Goal: Information Seeking & Learning: Learn about a topic

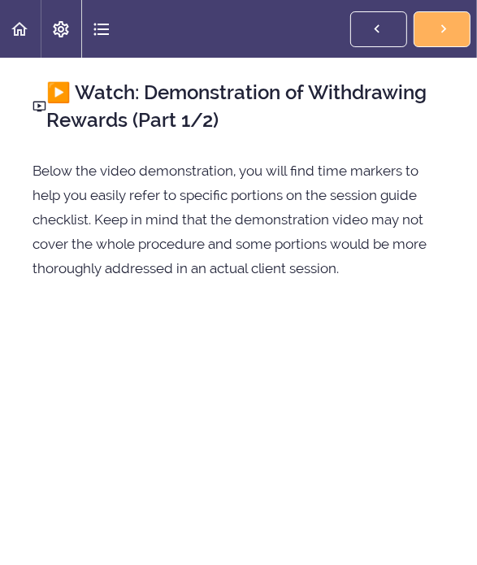
scroll to position [81, 0]
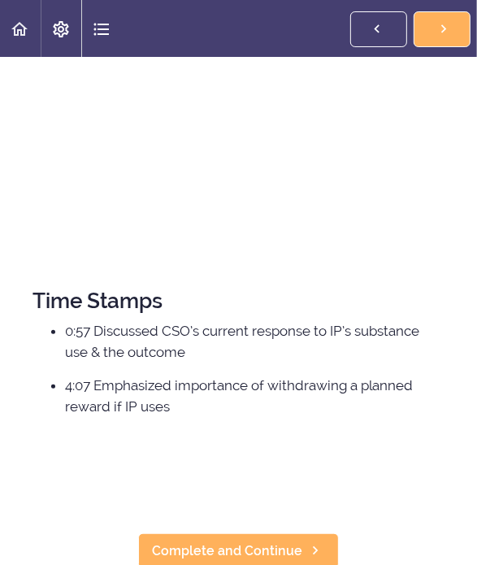
scroll to position [355, 0]
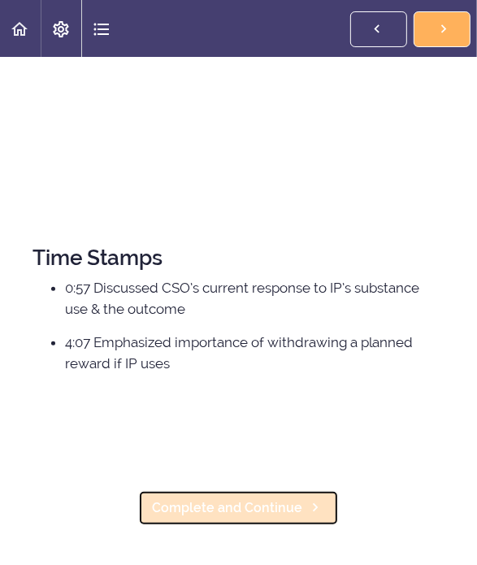
click at [277, 498] on span "Complete and Continue" at bounding box center [227, 508] width 150 height 20
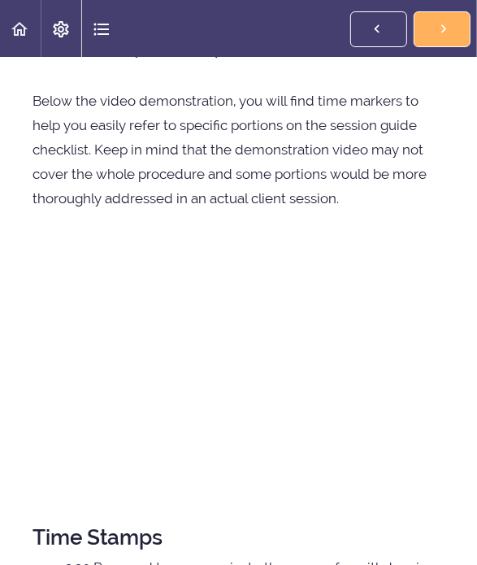
scroll to position [68, 0]
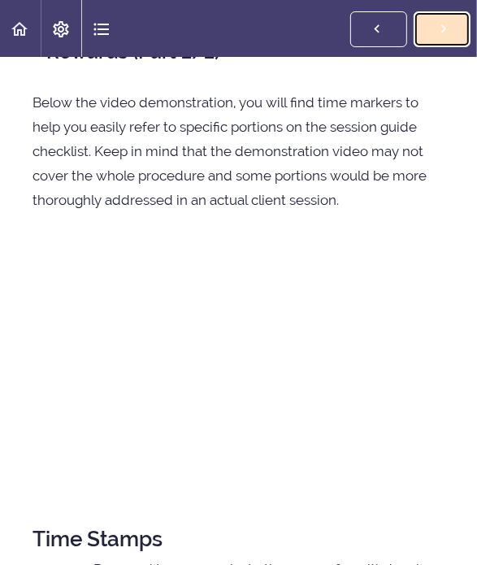
click at [414, 41] on link "Complete and Continue" at bounding box center [442, 29] width 57 height 36
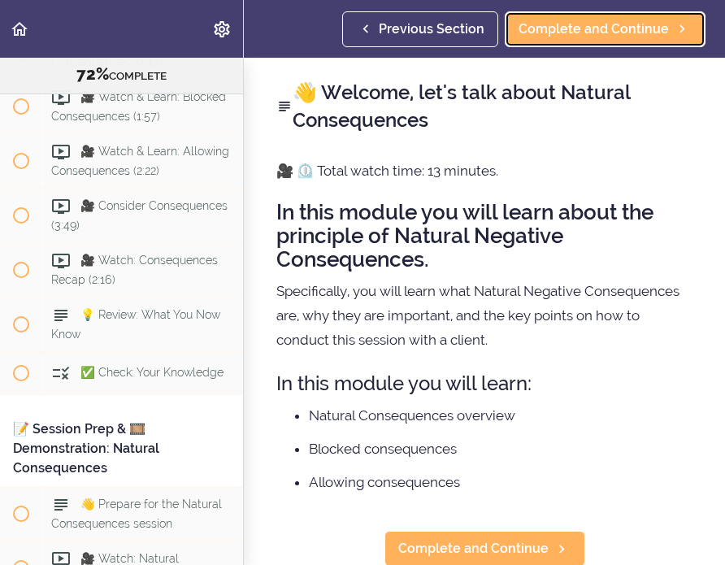
scroll to position [9345, 0]
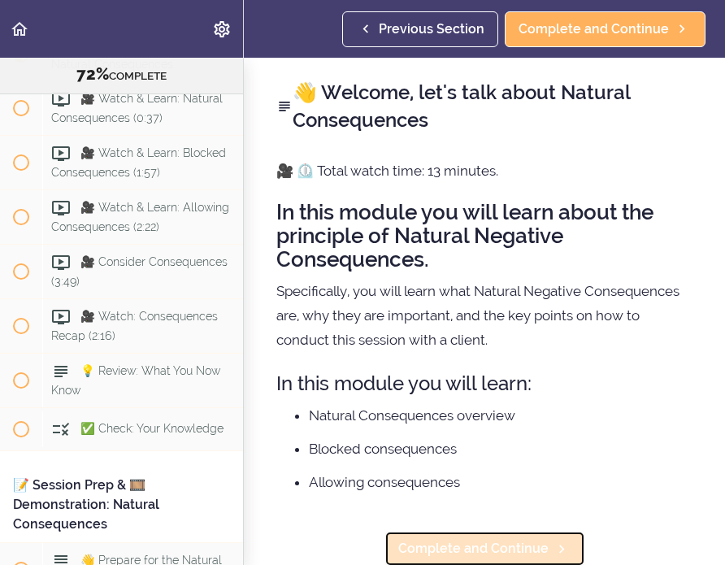
click at [477, 535] on link "Complete and Continue" at bounding box center [485, 549] width 201 height 36
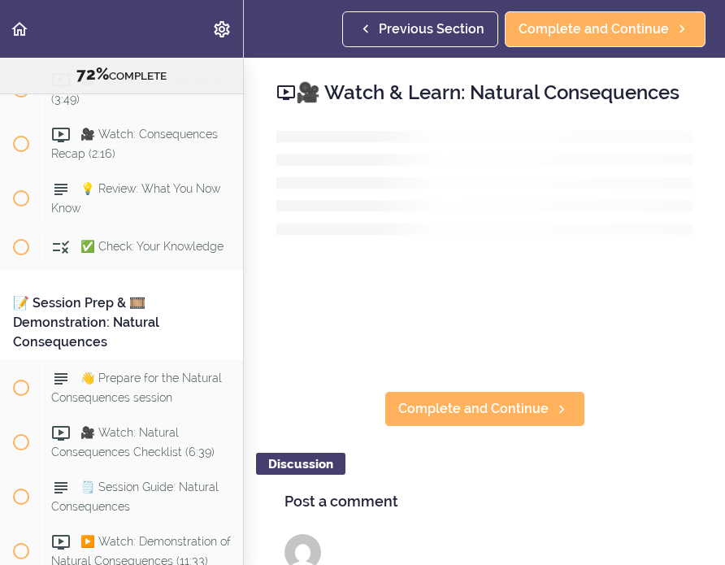
scroll to position [9534, 0]
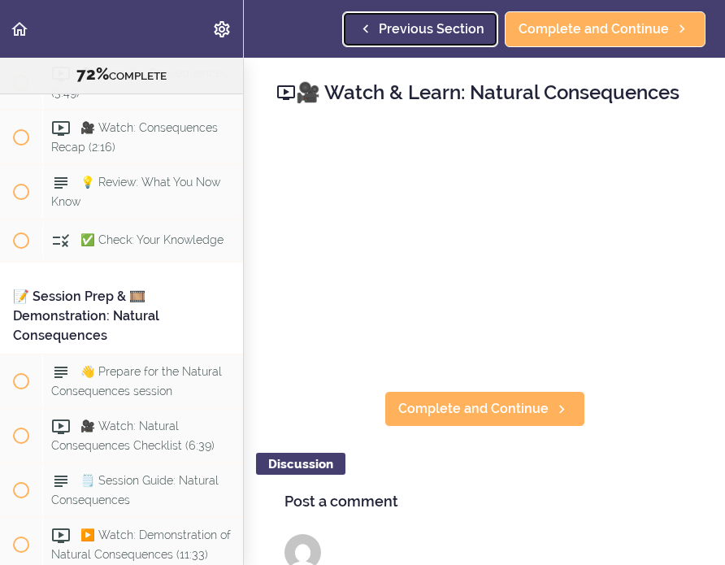
click at [433, 27] on span "Previous Section" at bounding box center [432, 30] width 106 height 20
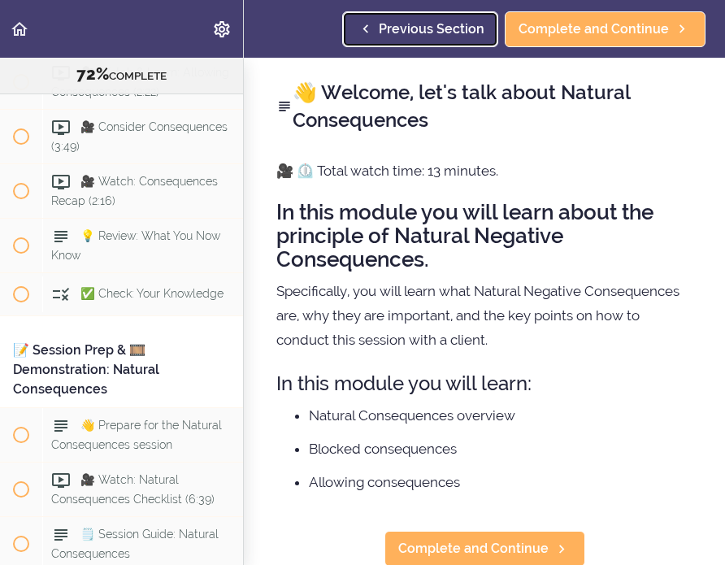
scroll to position [13, 0]
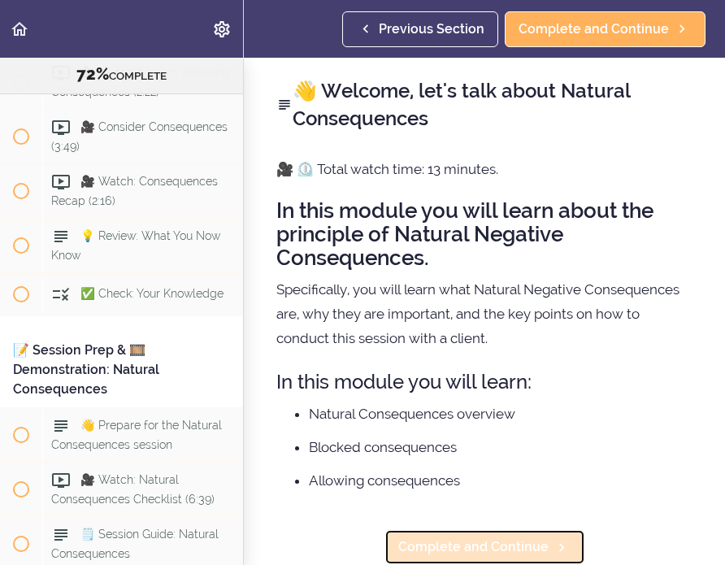
click at [477, 538] on span "Complete and Continue" at bounding box center [473, 548] width 150 height 20
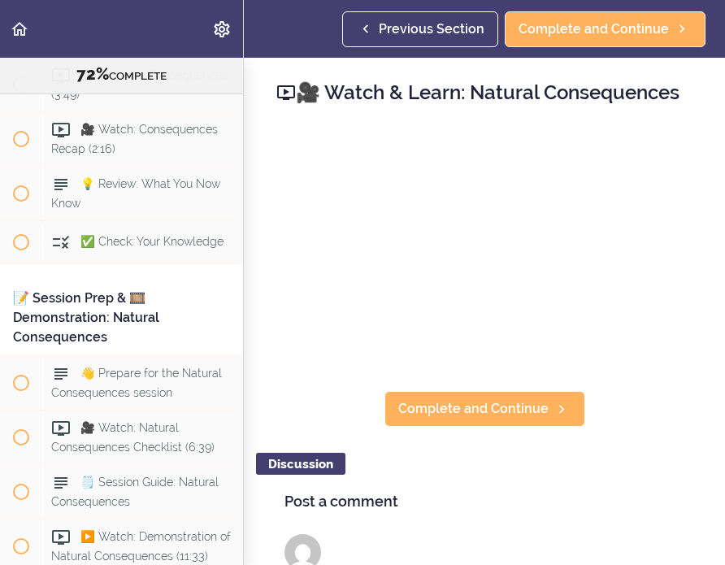
scroll to position [9534, 0]
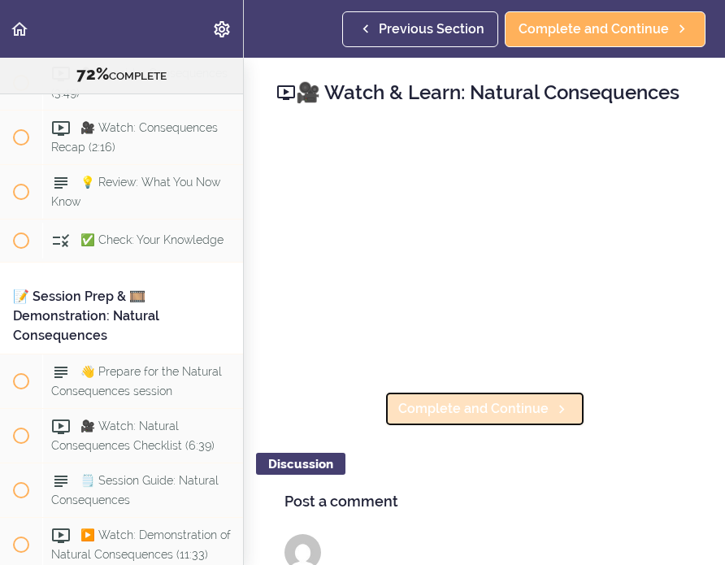
click at [477, 419] on span "Complete and Continue" at bounding box center [473, 409] width 150 height 20
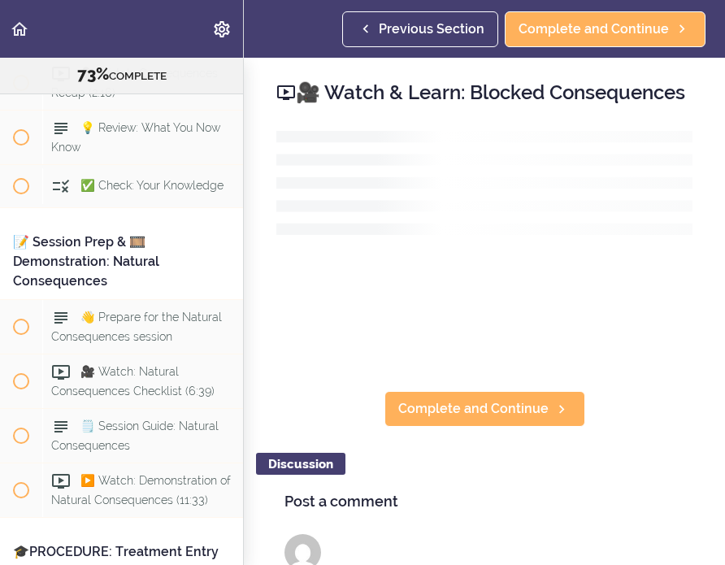
scroll to position [9589, 0]
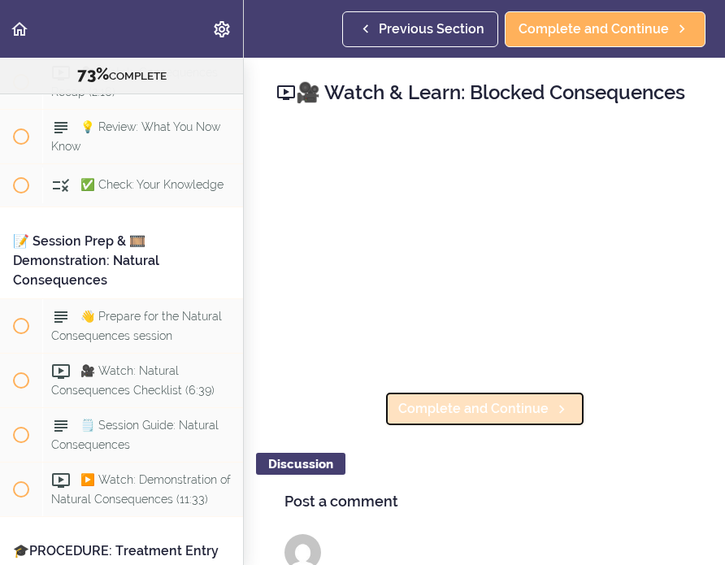
click at [477, 419] on span "Complete and Continue" at bounding box center [473, 409] width 150 height 20
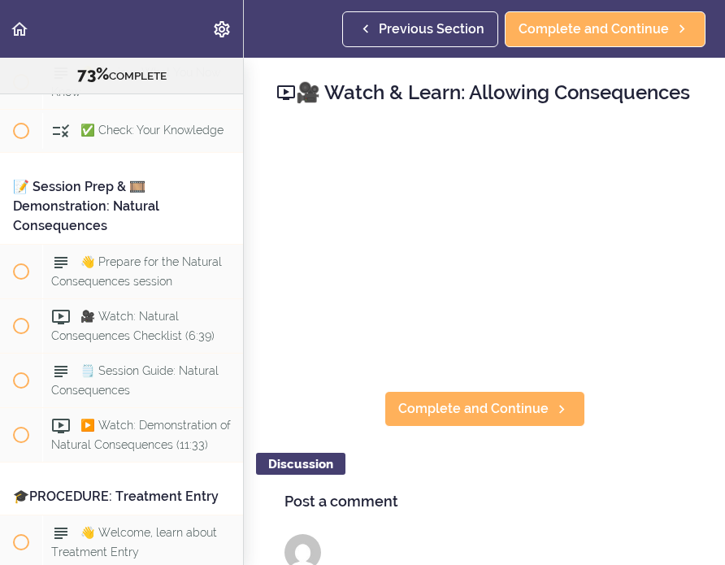
scroll to position [9644, 0]
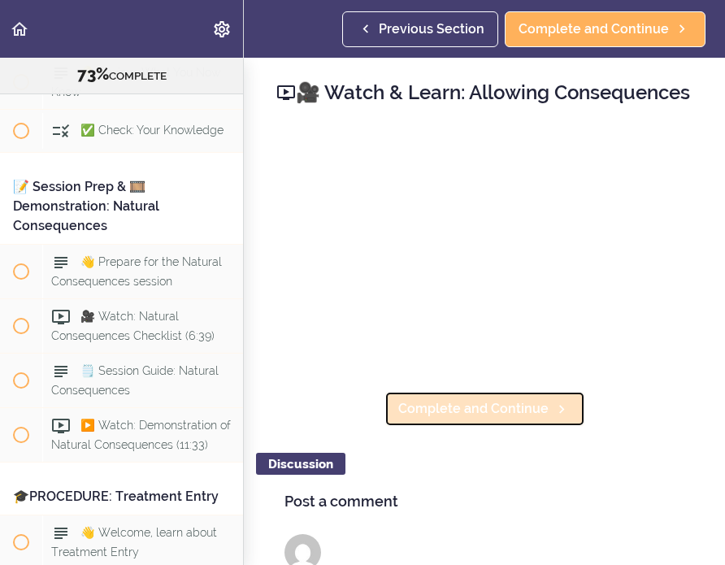
click at [477, 427] on link "Complete and Continue" at bounding box center [485, 409] width 201 height 36
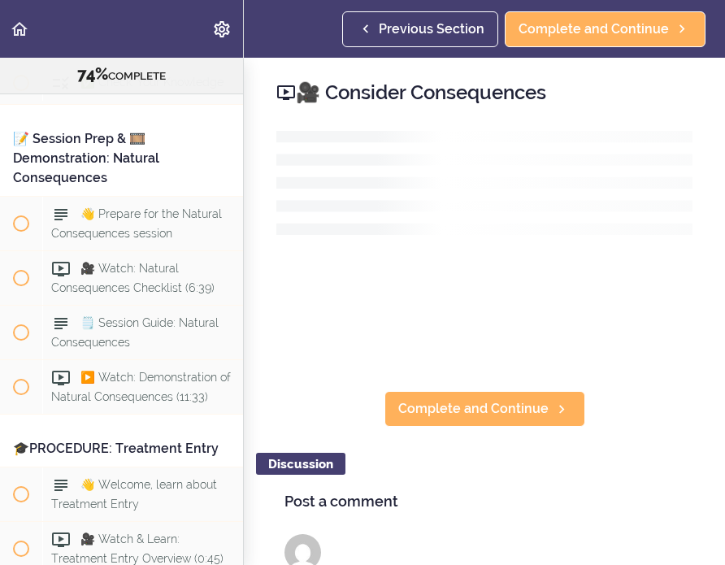
scroll to position [9698, 0]
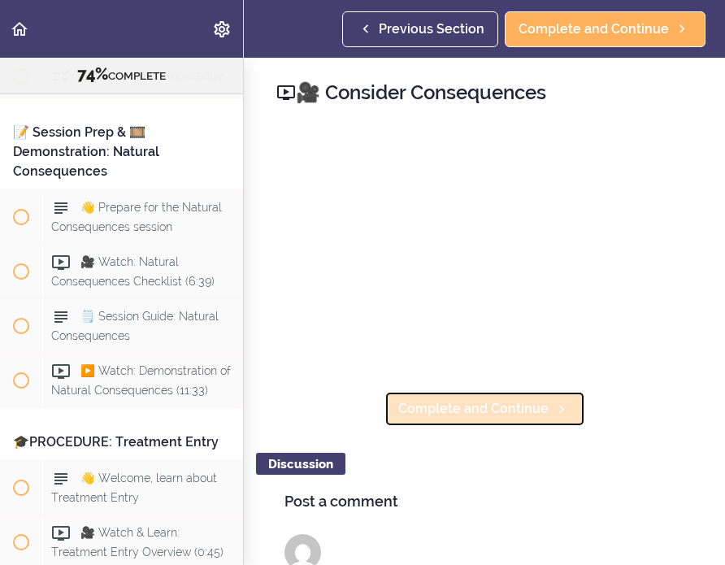
click at [477, 399] on link "Complete and Continue" at bounding box center [485, 409] width 201 height 36
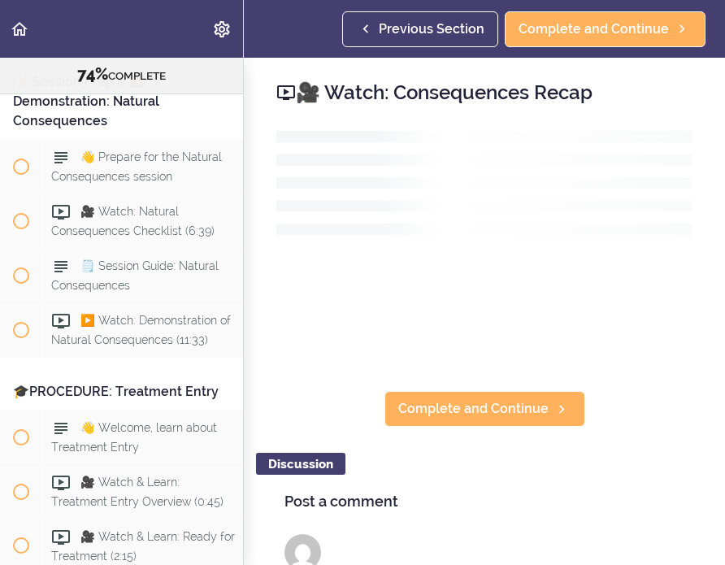
scroll to position [9752, 0]
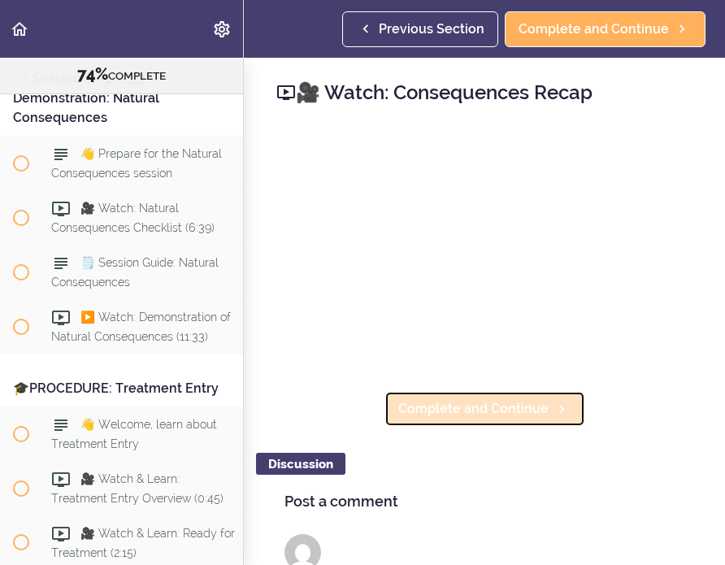
click at [437, 402] on span "Complete and Continue" at bounding box center [473, 409] width 150 height 20
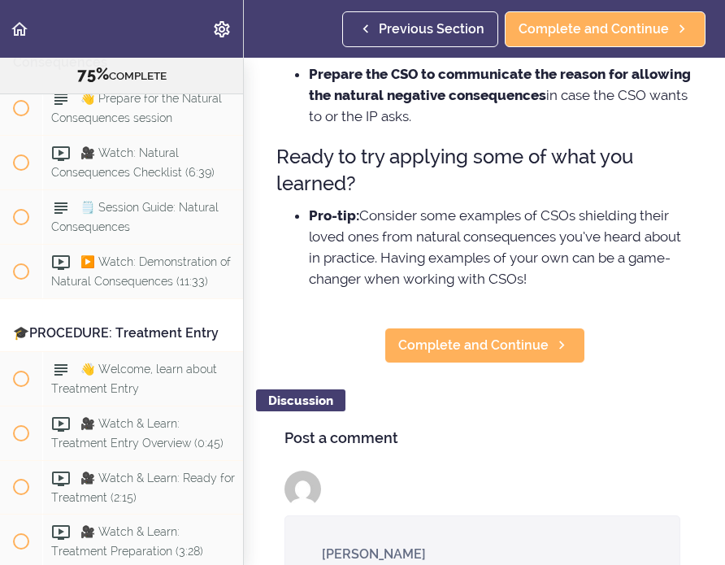
scroll to position [564, 0]
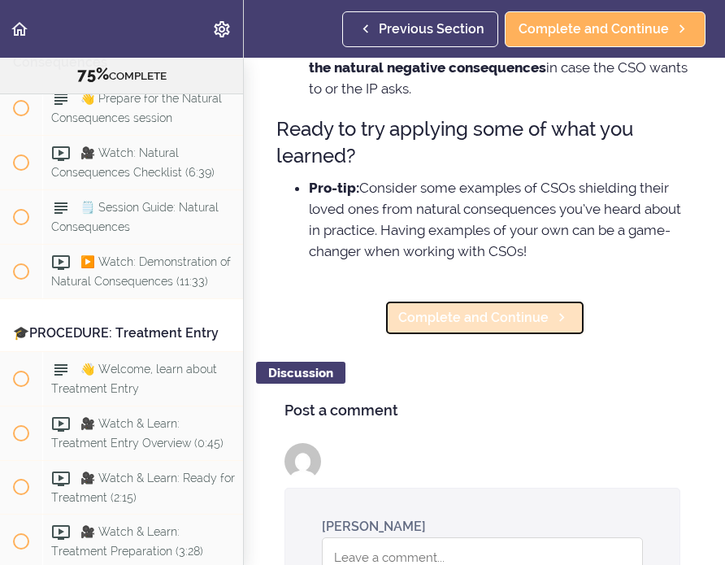
click at [477, 328] on span "Complete and Continue" at bounding box center [473, 318] width 150 height 20
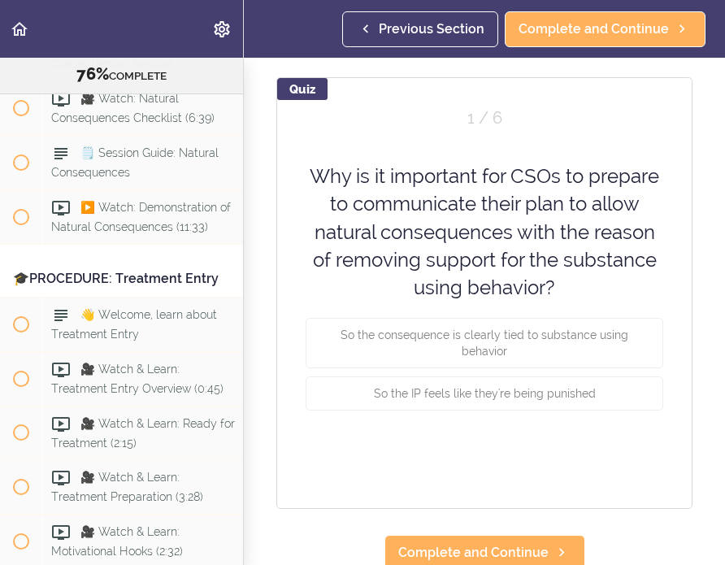
scroll to position [146, 0]
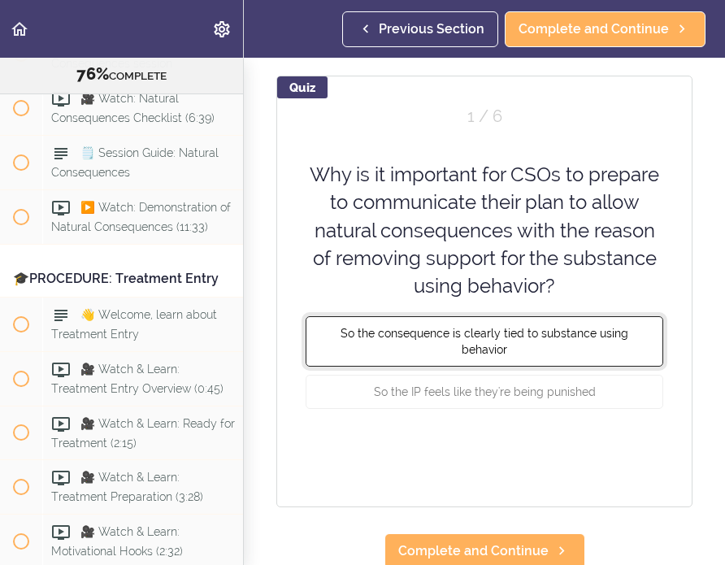
click at [469, 334] on span "So the consequence is clearly tied to substance using behavior" at bounding box center [485, 341] width 288 height 29
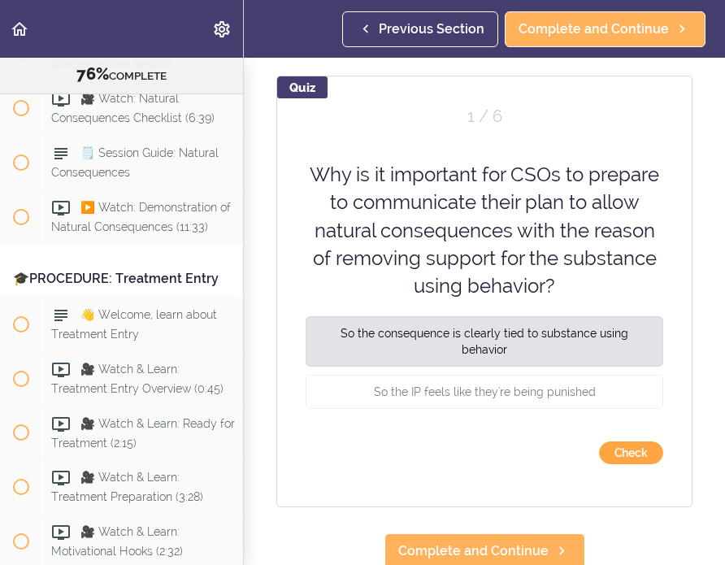
click at [477, 453] on button "Check" at bounding box center [631, 453] width 64 height 23
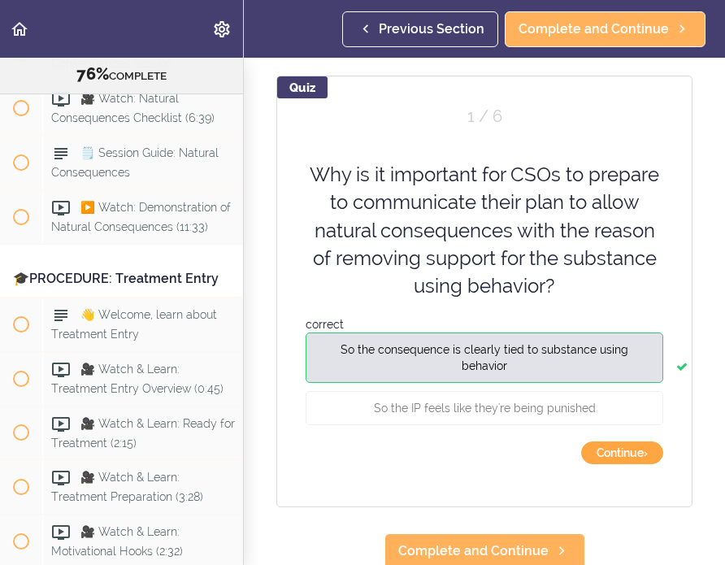
click at [477, 453] on button "Continue ›" at bounding box center [622, 453] width 82 height 23
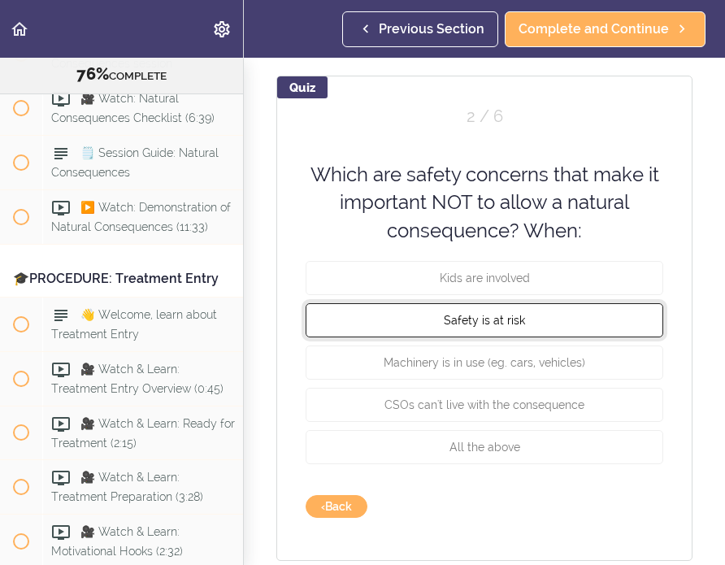
click at [477, 320] on span "Safety is at risk" at bounding box center [484, 320] width 81 height 13
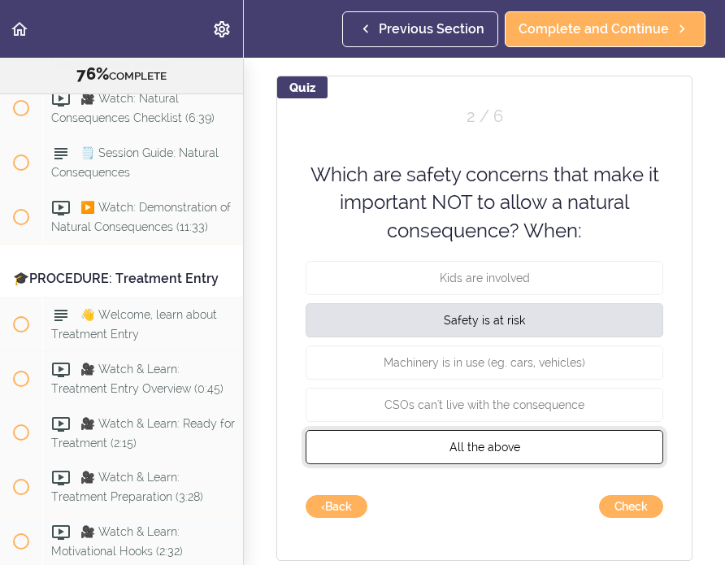
click at [452, 446] on span "All the above" at bounding box center [485, 447] width 71 height 13
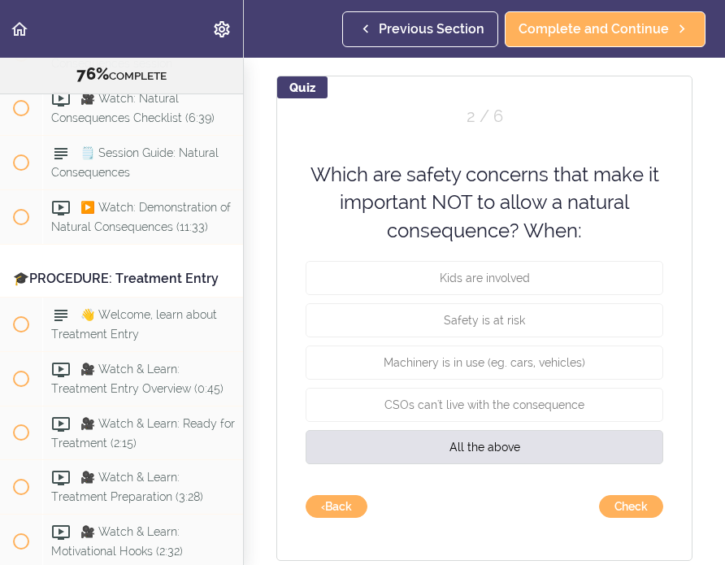
click at [477, 498] on div "Quiz 2 / 6 Which are safety concerns that make it important NOT to allow a natu…" at bounding box center [484, 318] width 416 height 485
click at [477, 504] on button "Check" at bounding box center [631, 506] width 64 height 23
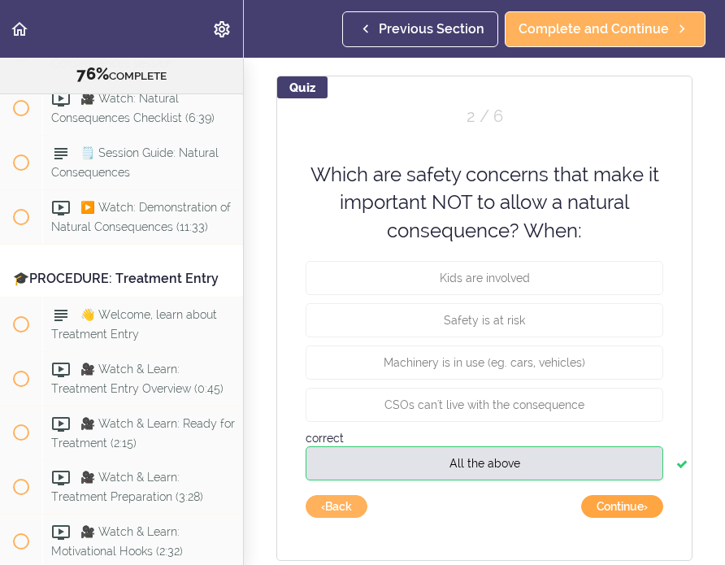
click at [477, 504] on button "Continue ›" at bounding box center [622, 506] width 82 height 23
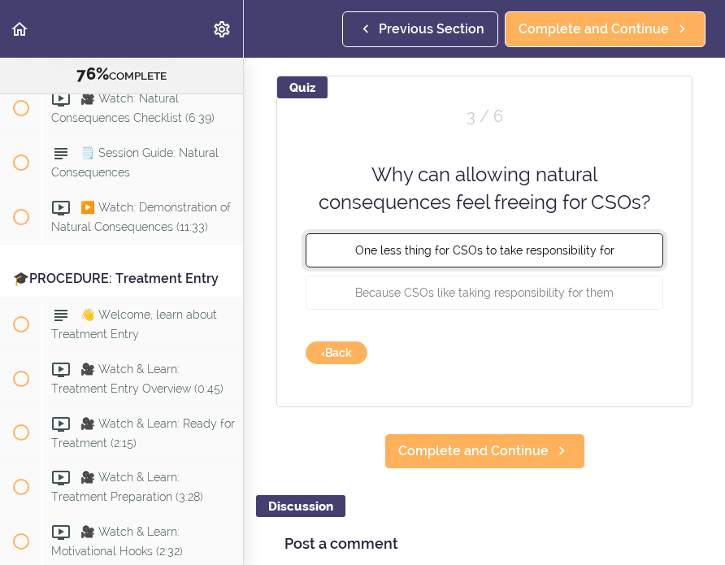
click at [425, 246] on span "One less thing for CSOs to take responsibility for" at bounding box center [484, 249] width 259 height 13
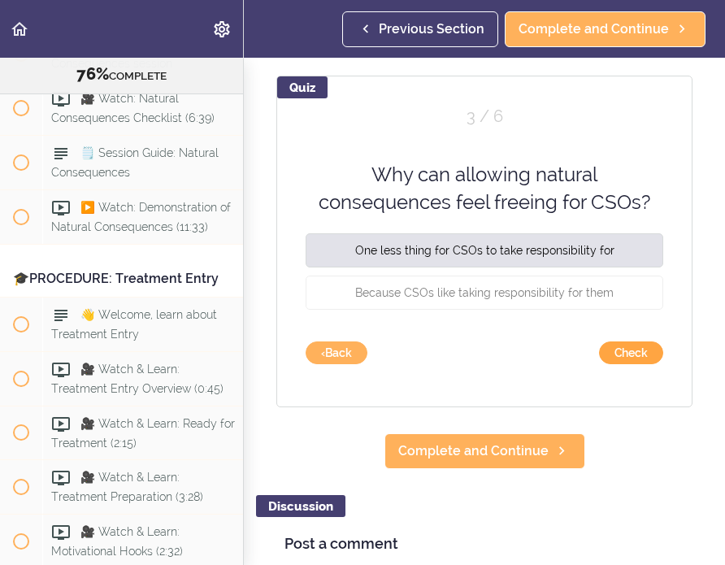
click at [477, 355] on button "Check" at bounding box center [631, 353] width 64 height 23
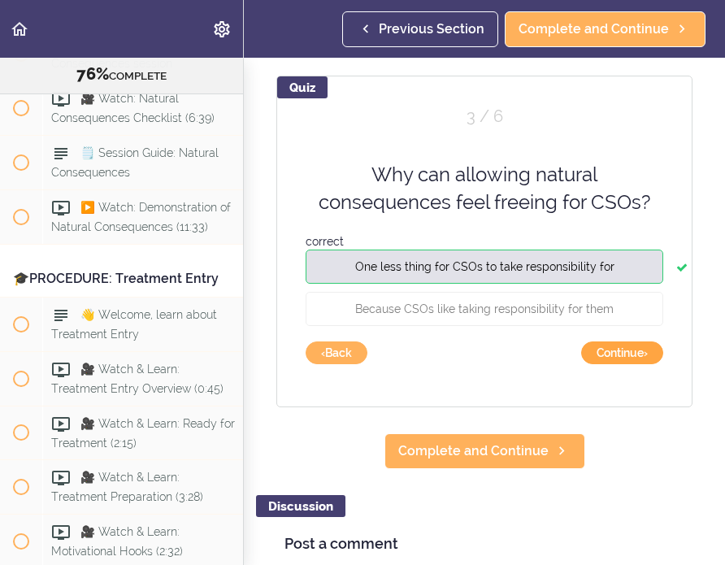
click at [477, 355] on button "Continue ›" at bounding box center [622, 353] width 82 height 23
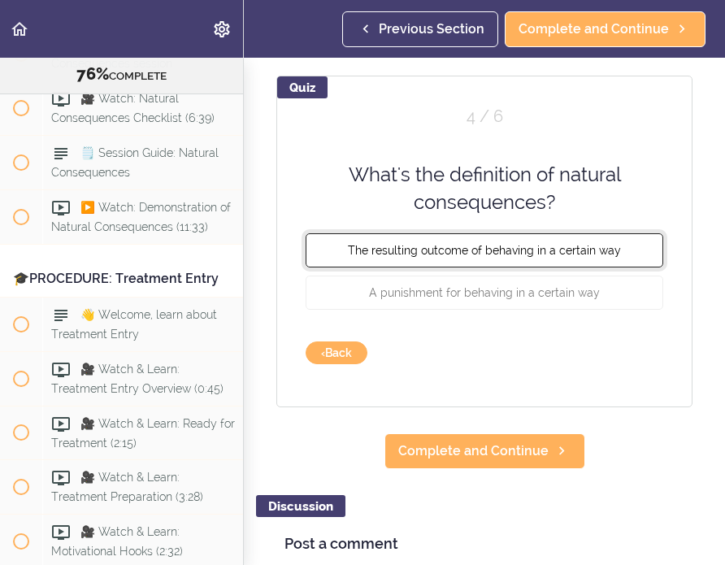
click at [477, 243] on span "The resulting outcome of behaving in a certain way" at bounding box center [484, 249] width 273 height 13
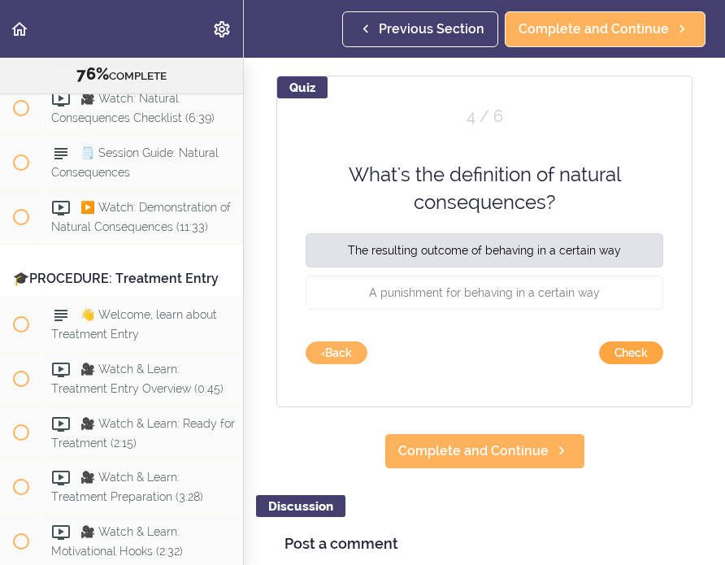
click at [477, 359] on button "Check" at bounding box center [631, 353] width 64 height 23
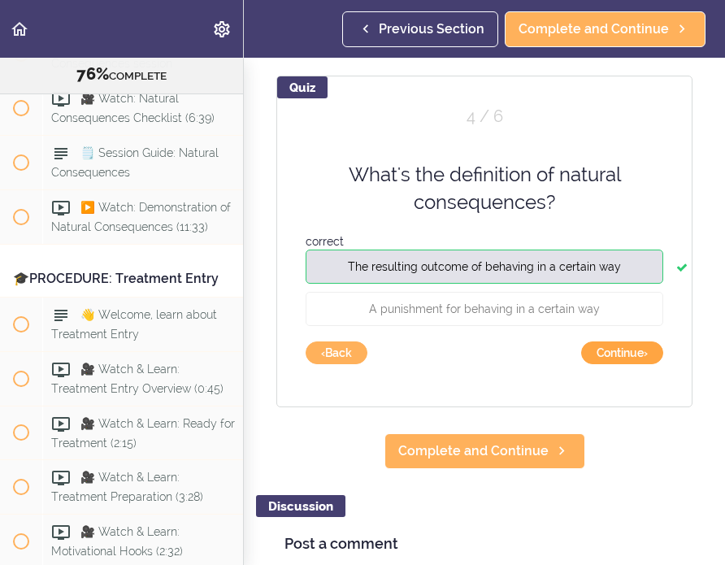
click at [477, 360] on button "Continue ›" at bounding box center [622, 353] width 82 height 23
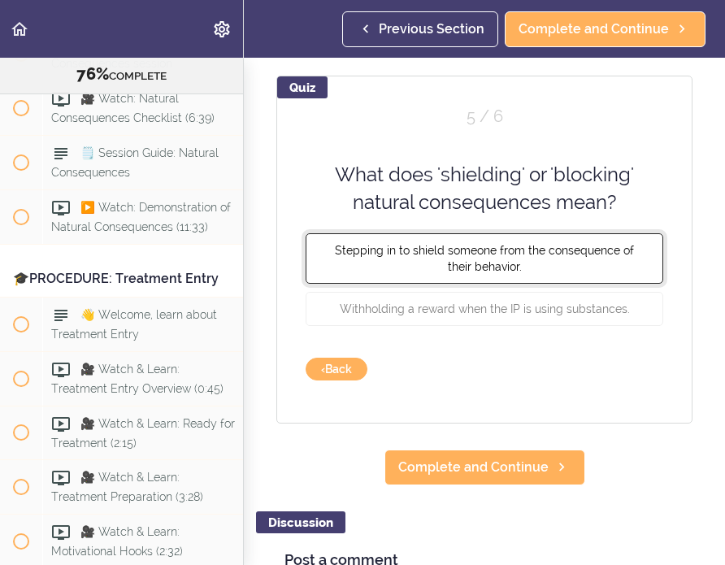
click at [477, 270] on button "Stepping in to shield someone from the consequence of their behavior." at bounding box center [485, 258] width 358 height 50
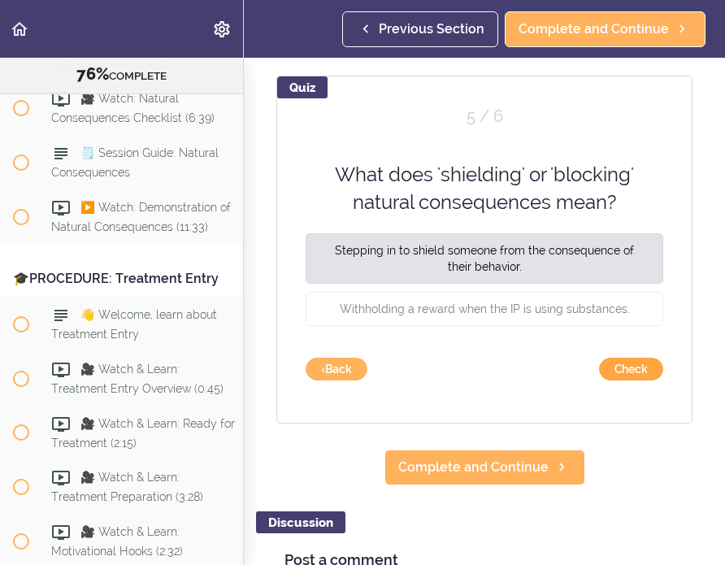
click at [477, 369] on button "Check" at bounding box center [631, 369] width 64 height 23
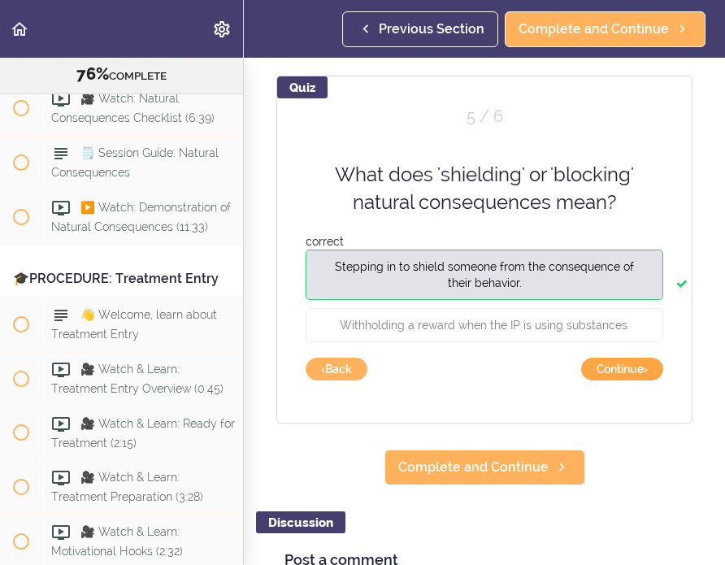
click at [477, 372] on button "Continue ›" at bounding box center [622, 369] width 82 height 23
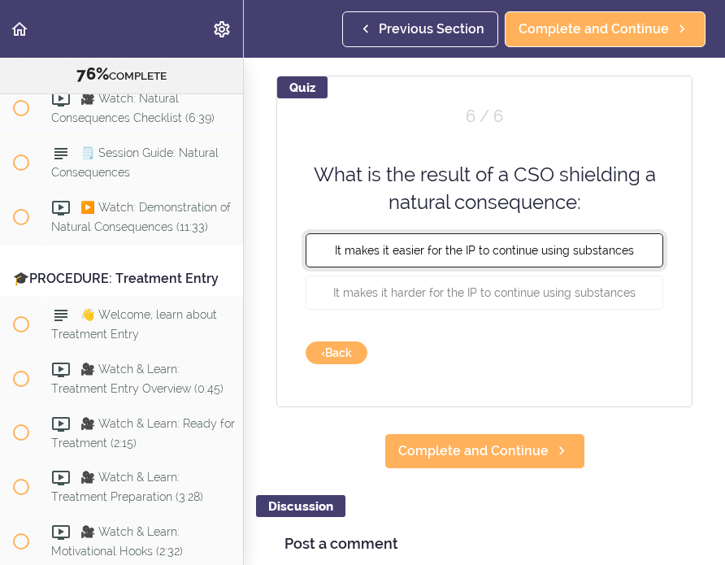
click at [467, 246] on span "It makes it easier for the IP to continue using substances" at bounding box center [484, 249] width 299 height 13
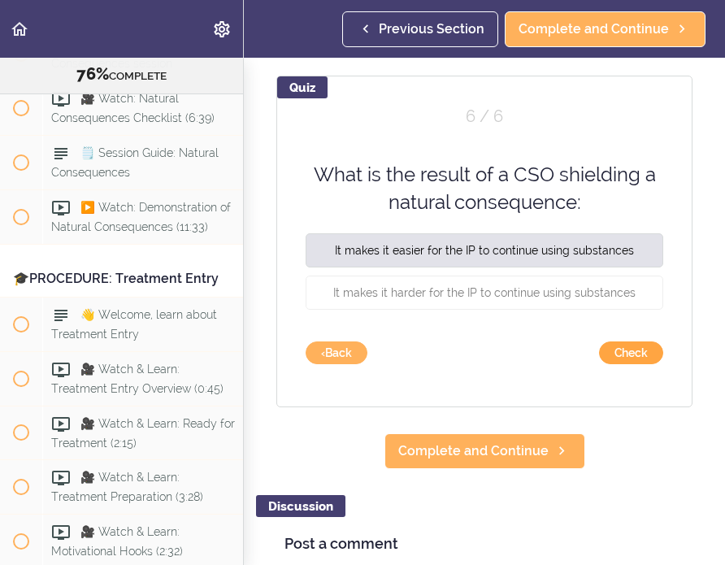
click at [477, 355] on button "Check" at bounding box center [631, 353] width 64 height 23
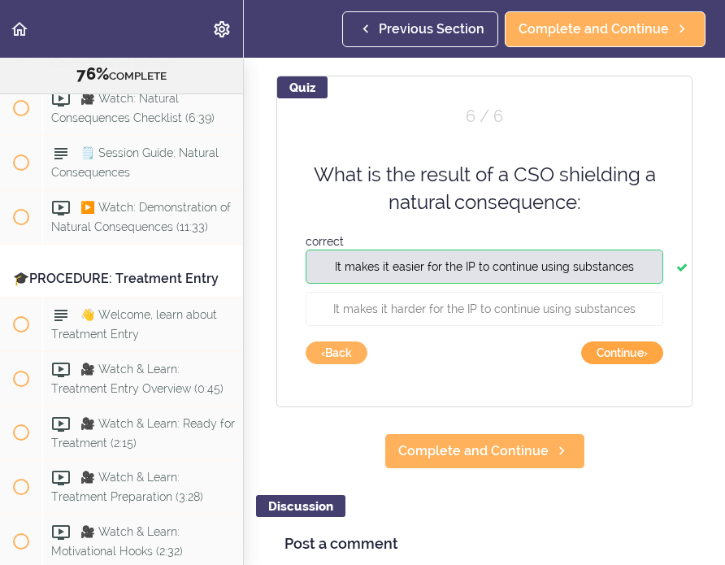
click at [477, 355] on button "Continue ›" at bounding box center [622, 353] width 82 height 23
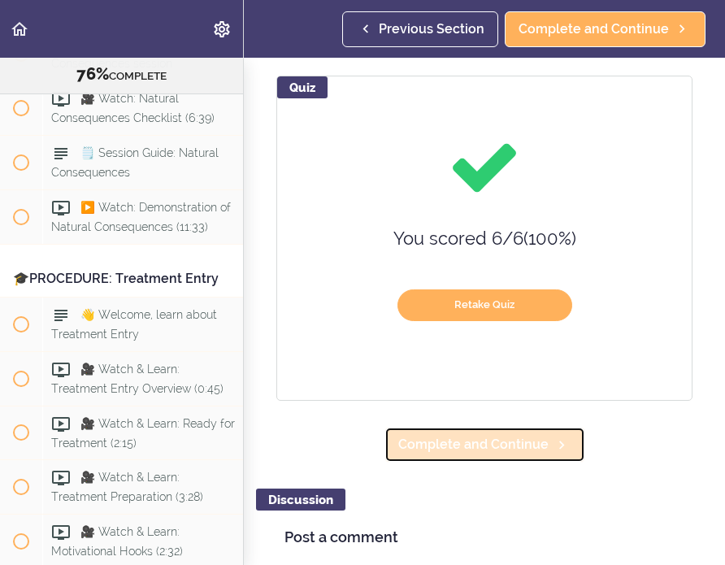
click at [477, 438] on span "Complete and Continue" at bounding box center [473, 445] width 150 height 20
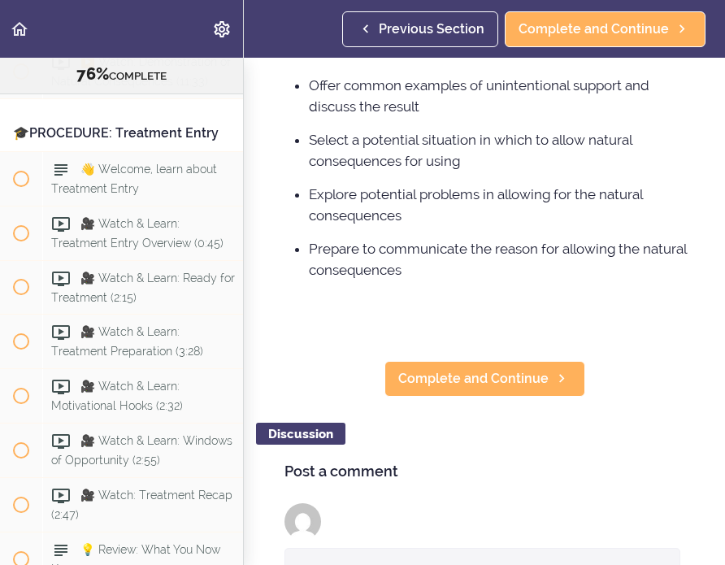
scroll to position [450, 0]
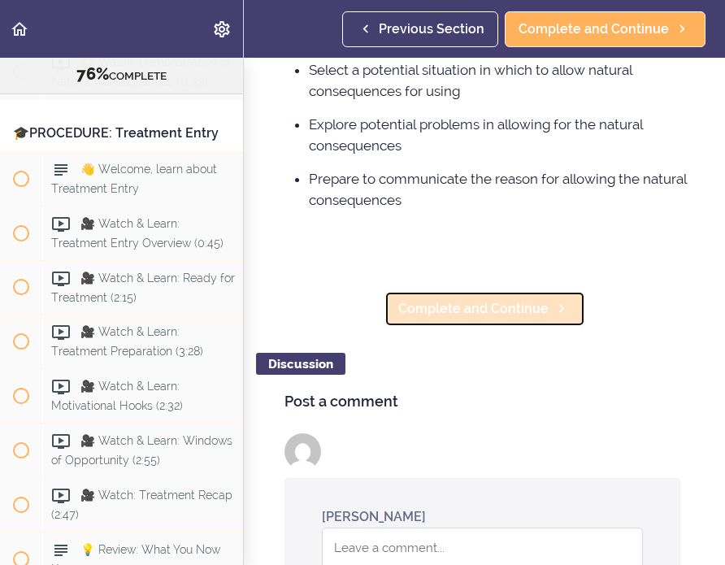
click at [477, 317] on icon at bounding box center [562, 308] width 20 height 17
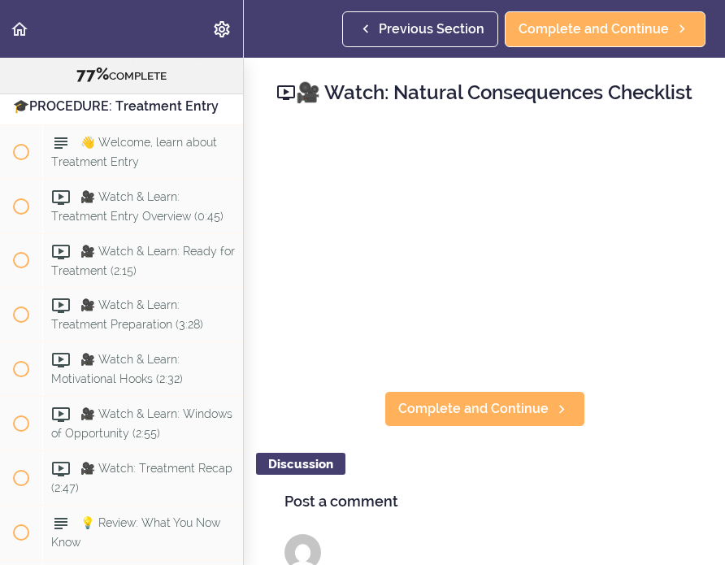
scroll to position [10061, 0]
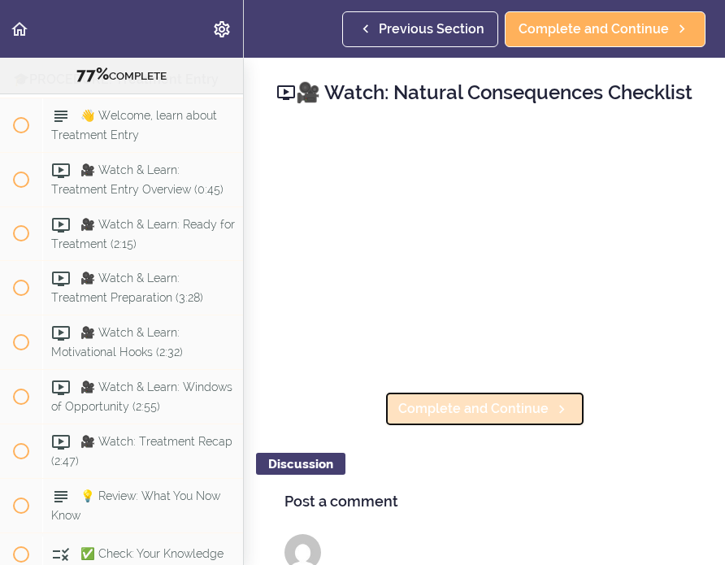
click at [475, 419] on span "Complete and Continue" at bounding box center [473, 409] width 150 height 20
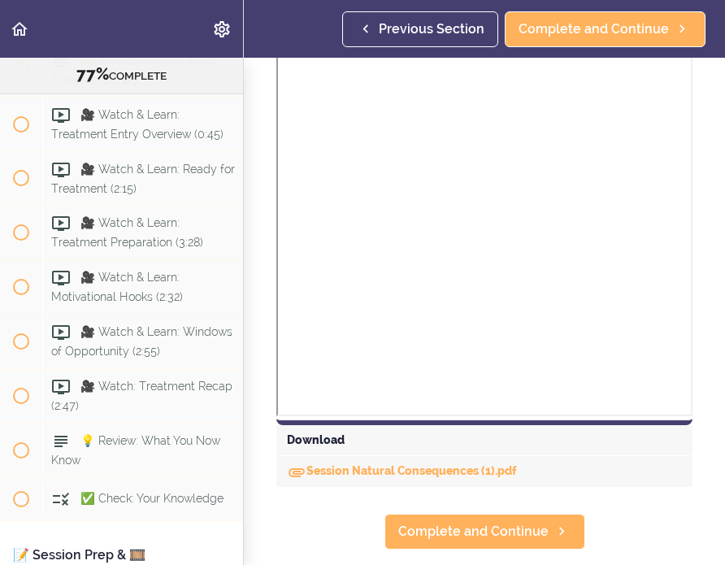
scroll to position [480, 0]
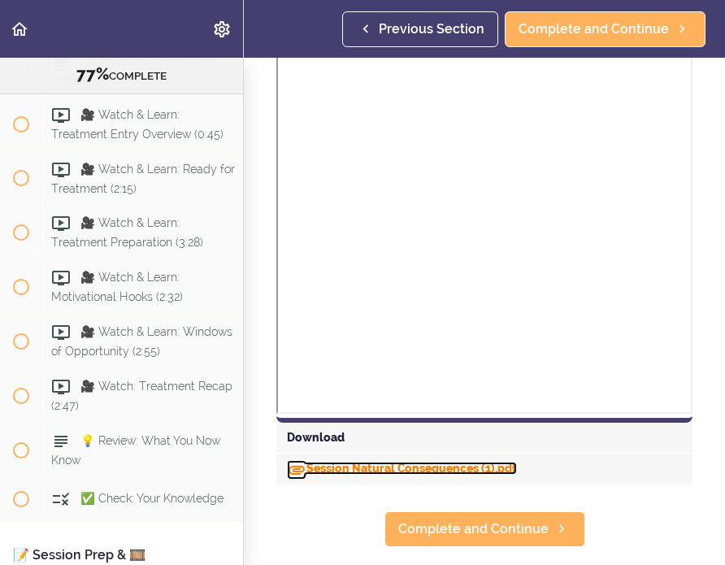
click at [437, 475] on link "Session Natural Consequences (1).pdf" at bounding box center [402, 468] width 230 height 13
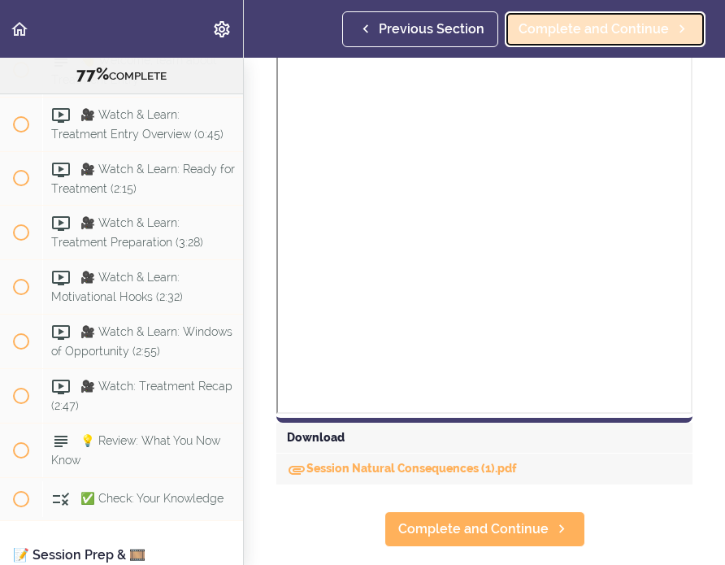
click at [477, 28] on span "Complete and Continue" at bounding box center [594, 30] width 150 height 20
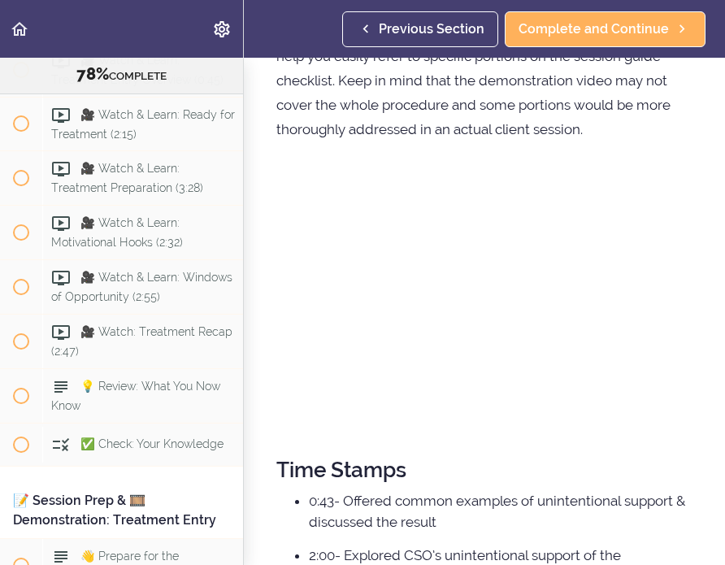
scroll to position [140, 0]
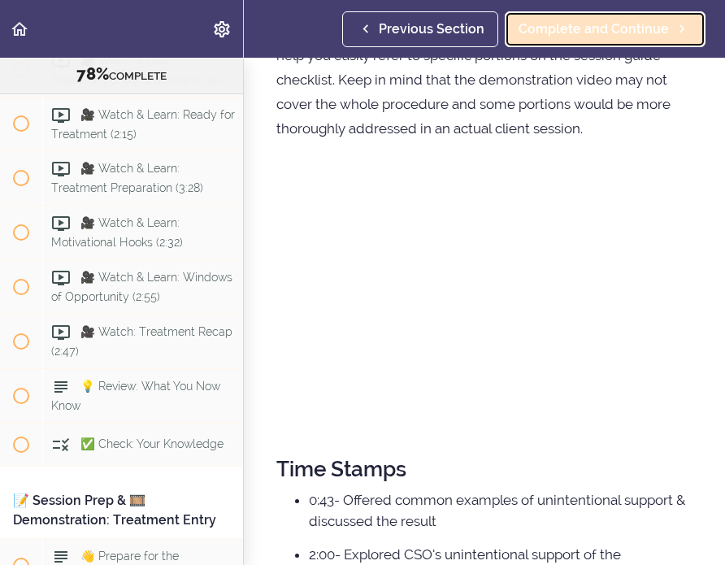
click at [477, 37] on span "Complete and Continue" at bounding box center [594, 30] width 150 height 20
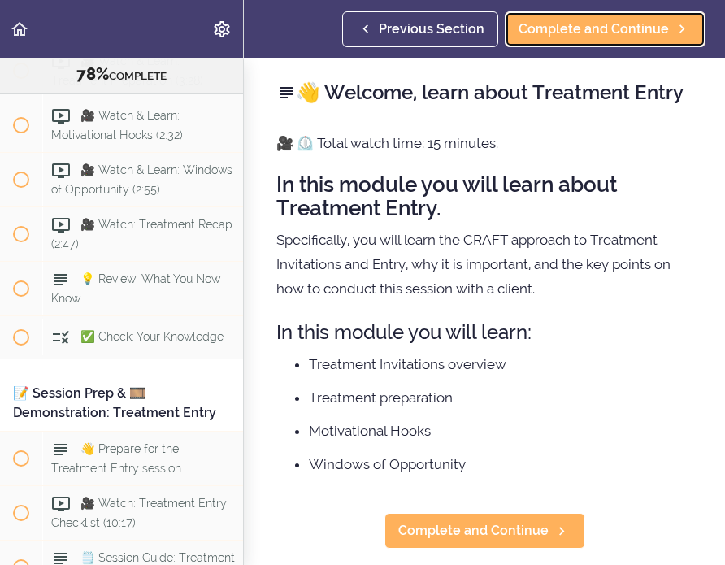
scroll to position [23, 0]
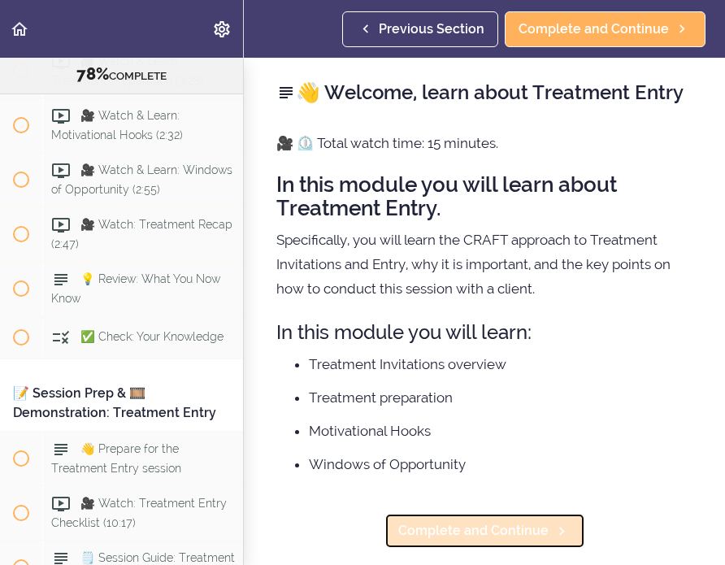
click at [477, 541] on span "Complete and Continue" at bounding box center [473, 531] width 150 height 20
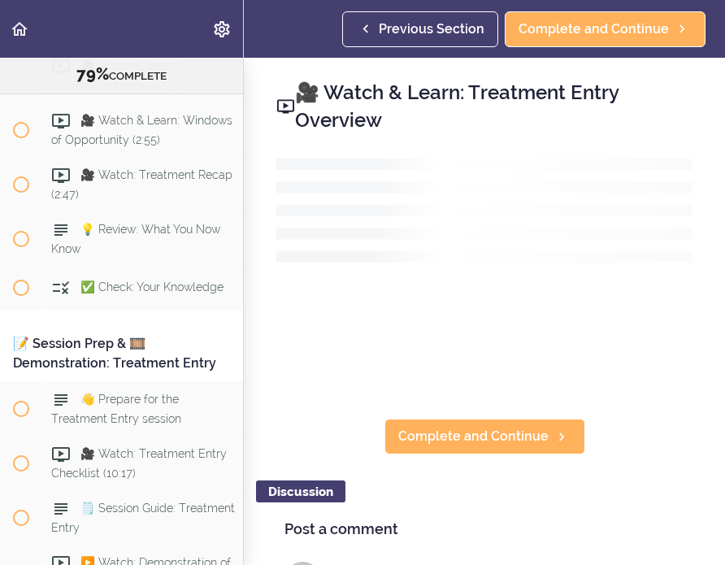
scroll to position [10333, 0]
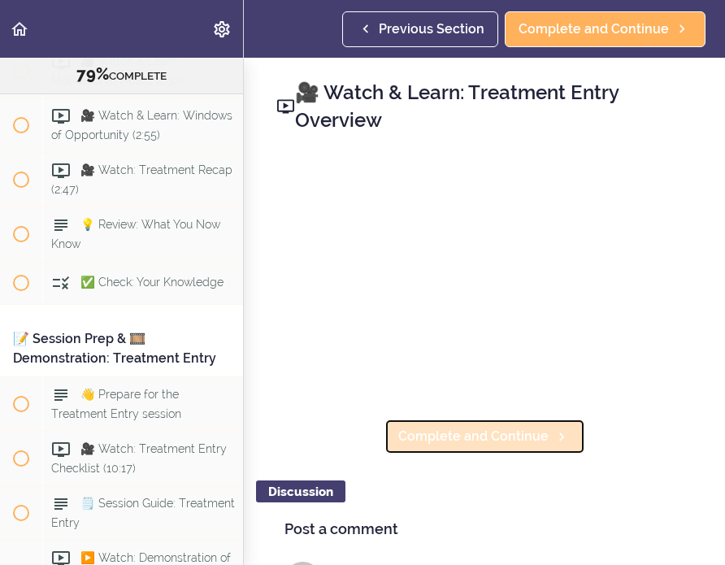
click at [471, 435] on span "Complete and Continue" at bounding box center [473, 437] width 150 height 20
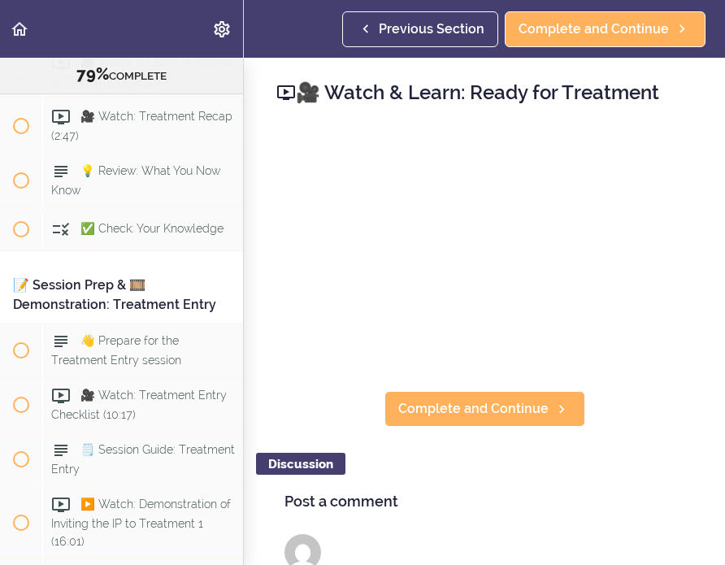
scroll to position [10386, 0]
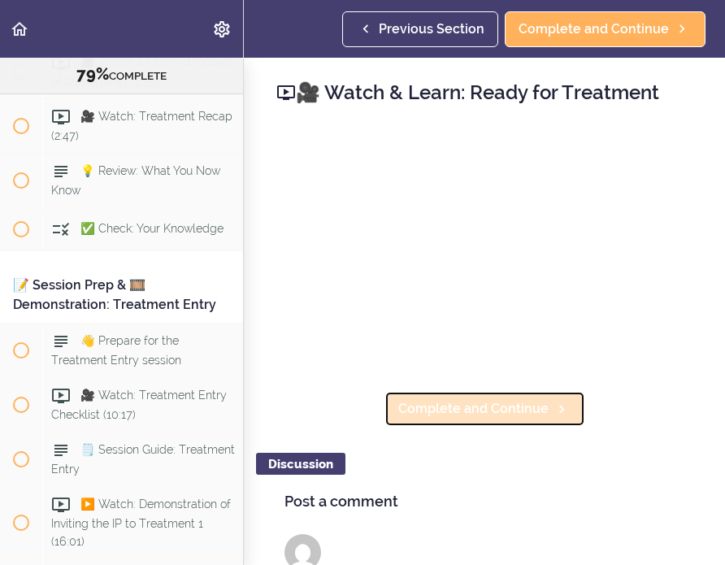
click at [471, 407] on span "Complete and Continue" at bounding box center [473, 409] width 150 height 20
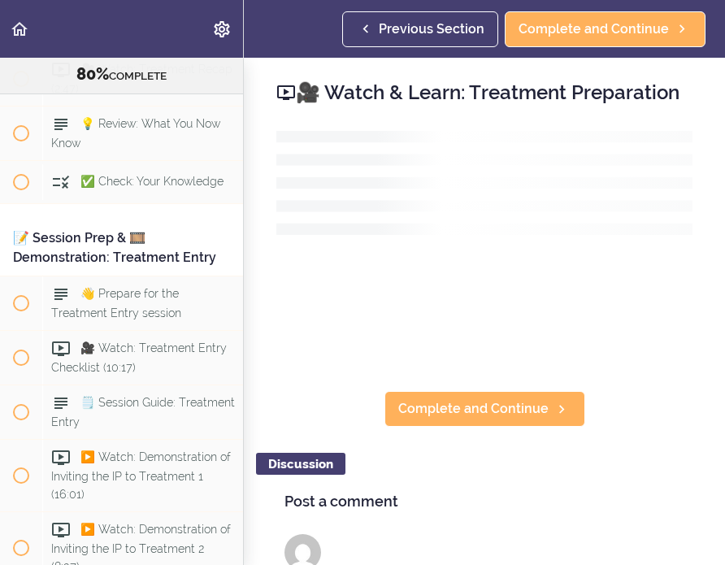
scroll to position [10442, 0]
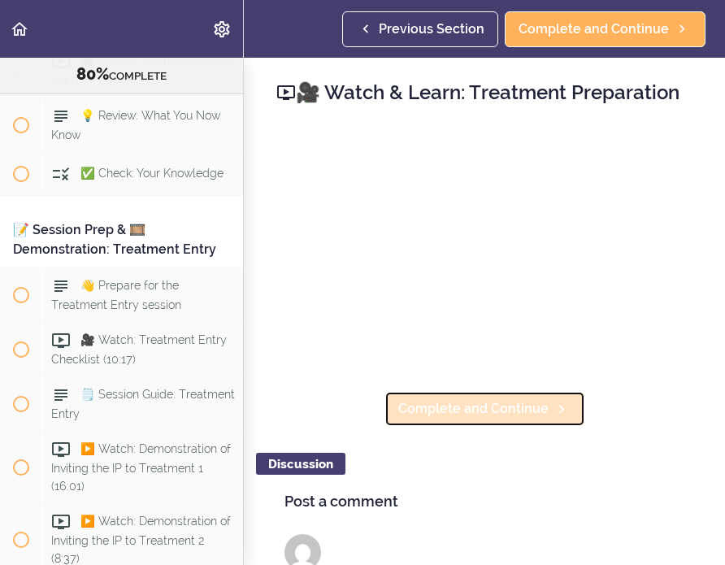
click at [477, 419] on span "Complete and Continue" at bounding box center [473, 409] width 150 height 20
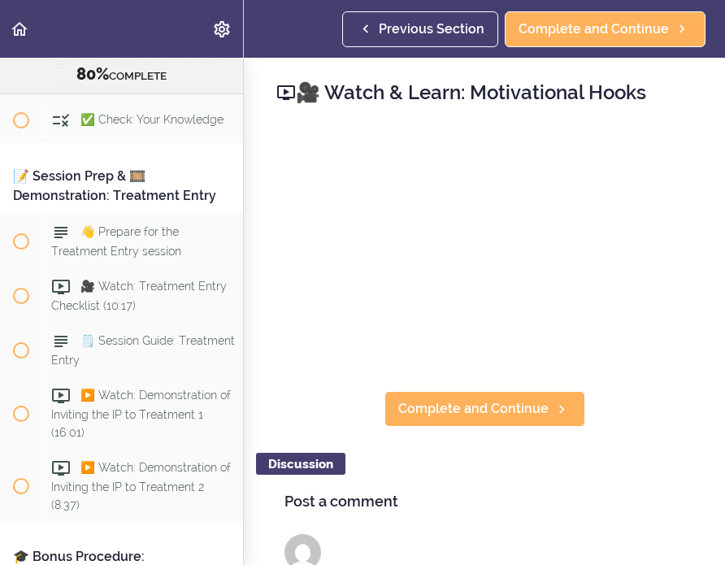
scroll to position [10496, 0]
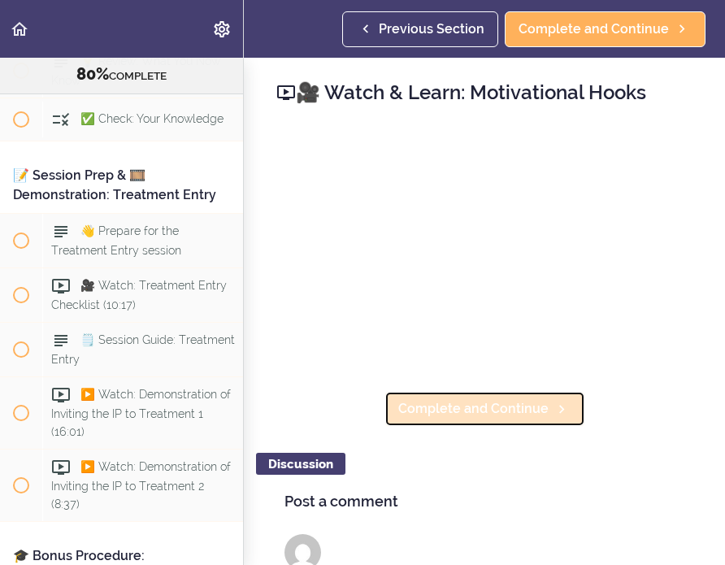
click at [470, 408] on span "Complete and Continue" at bounding box center [473, 409] width 150 height 20
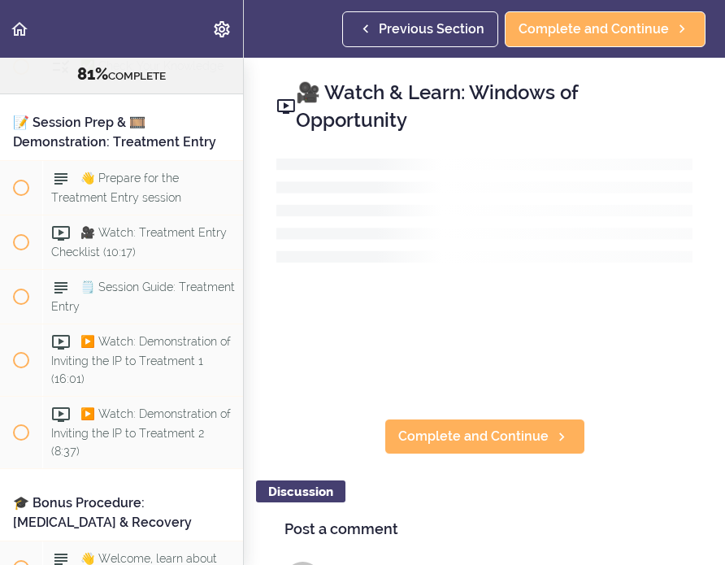
scroll to position [10550, 0]
